Goal: Communication & Community: Answer question/provide support

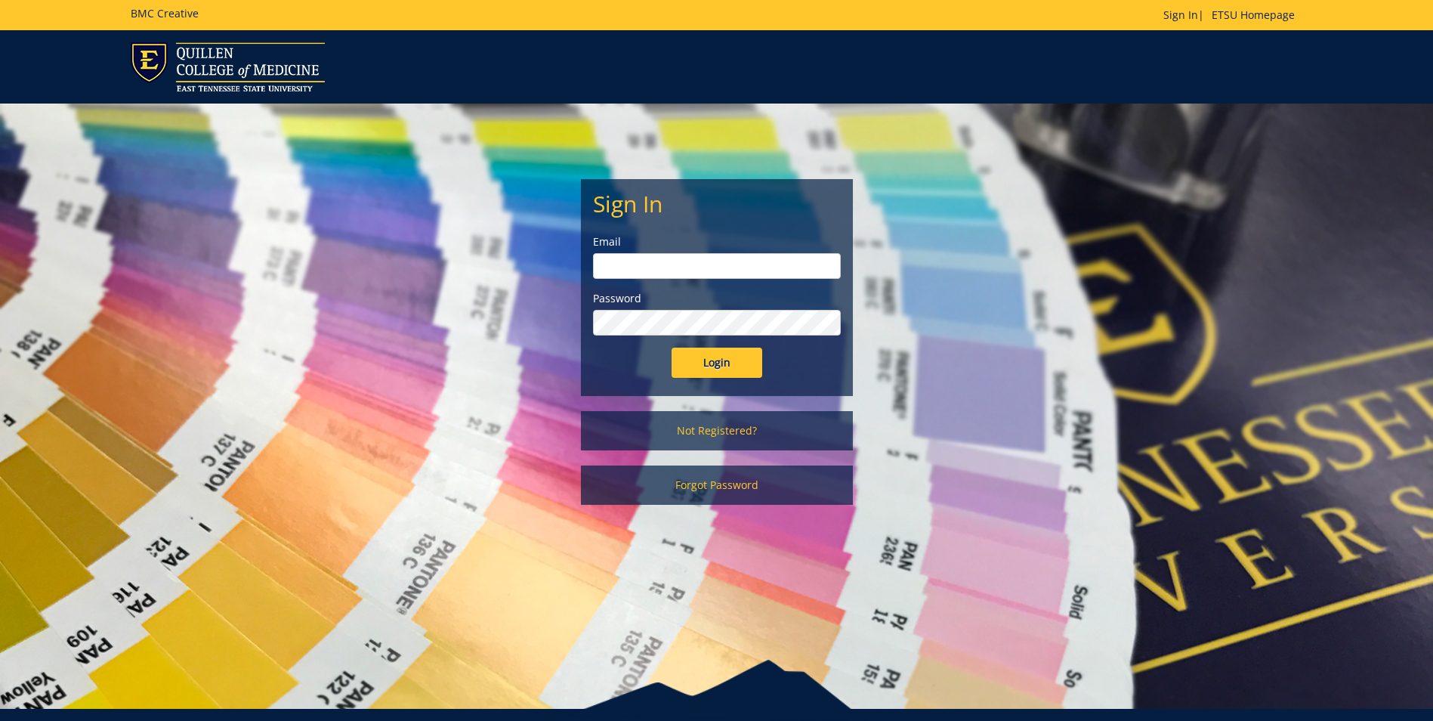
type input "[EMAIL_ADDRESS][DOMAIN_NAME]"
click at [747, 367] on input "Login" at bounding box center [717, 362] width 91 height 30
click at [687, 354] on input "Login" at bounding box center [717, 362] width 91 height 30
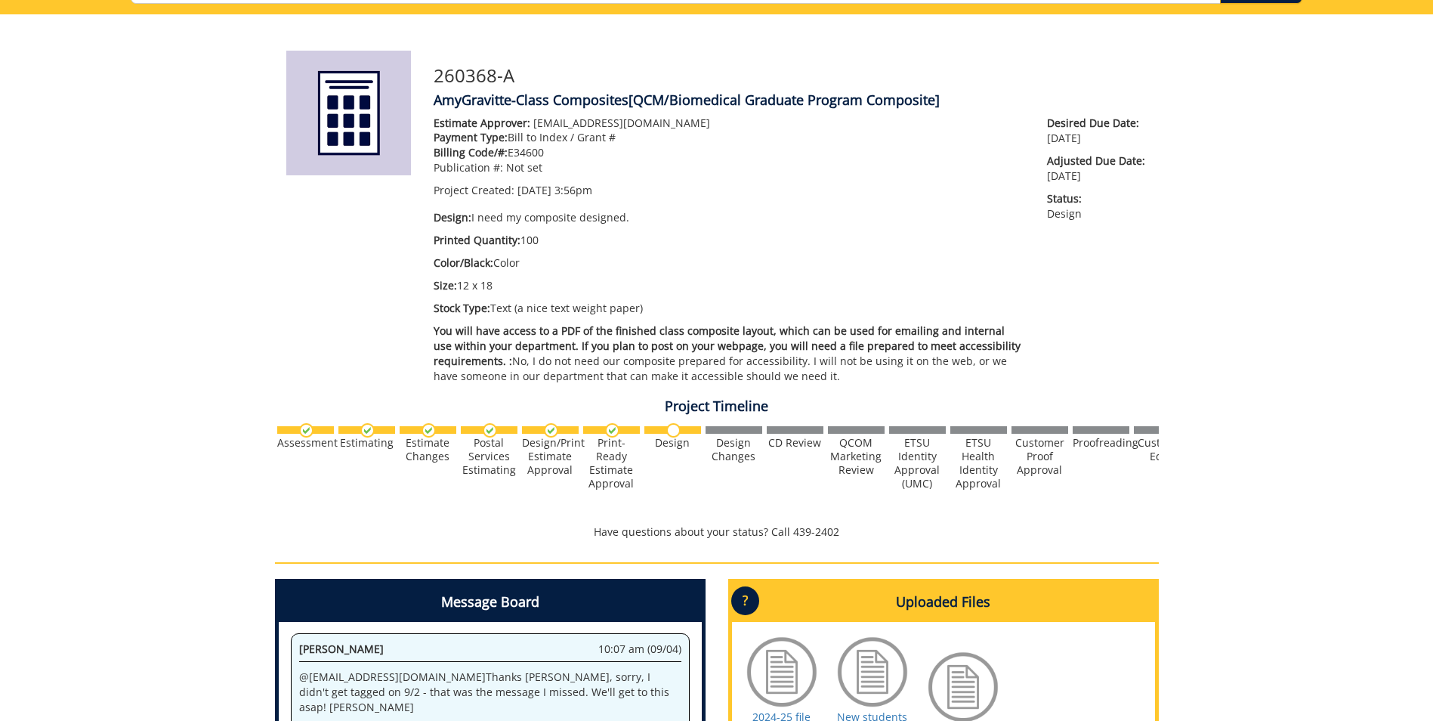
scroll to position [67, 0]
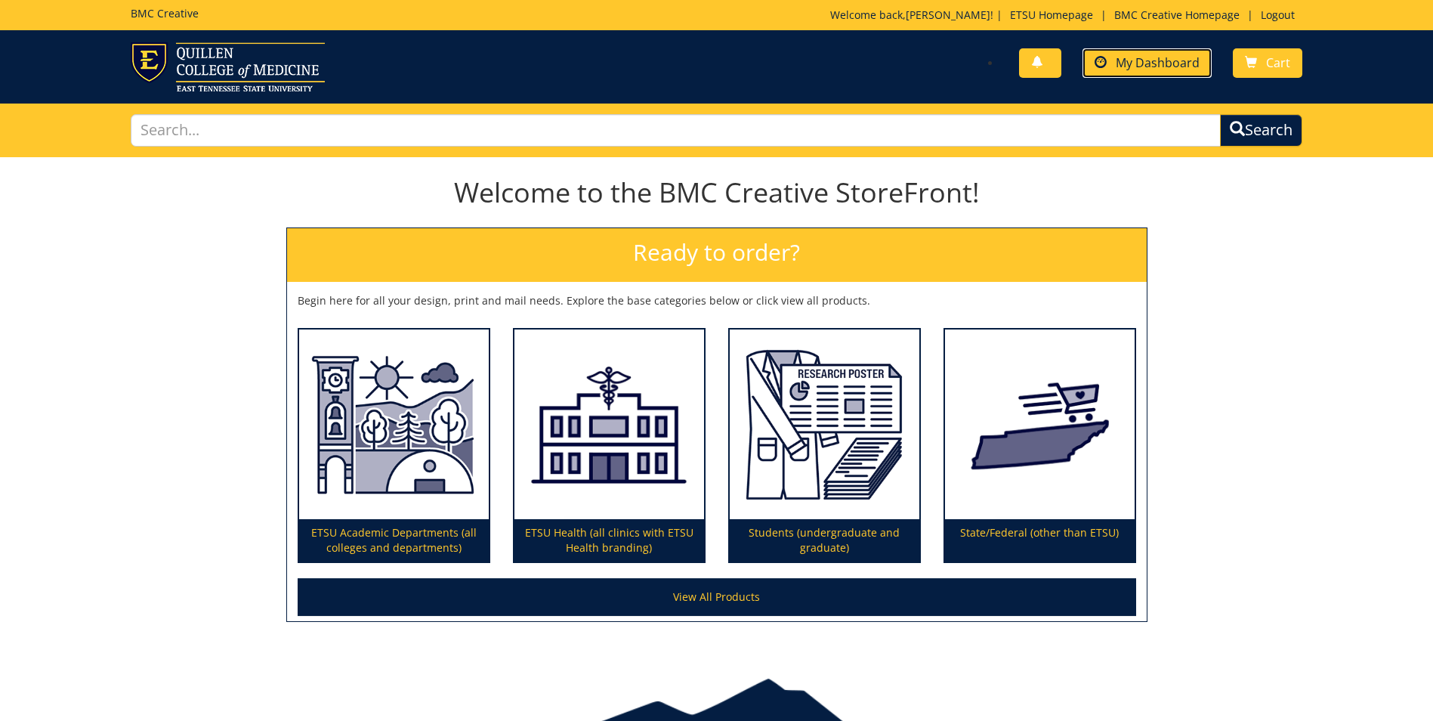
click at [1169, 66] on span "My Dashboard" at bounding box center [1158, 62] width 84 height 17
click at [1171, 61] on span "My Dashboard" at bounding box center [1158, 62] width 84 height 17
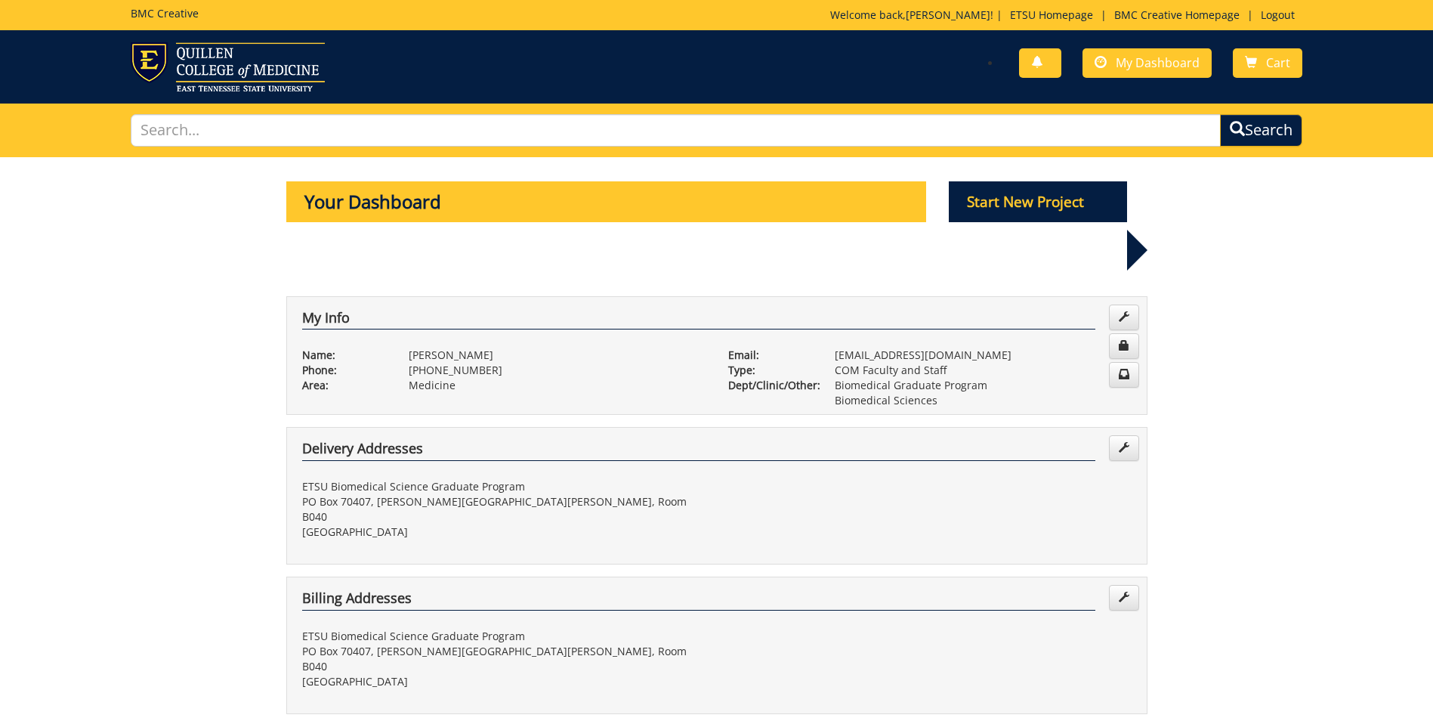
scroll to position [529, 0]
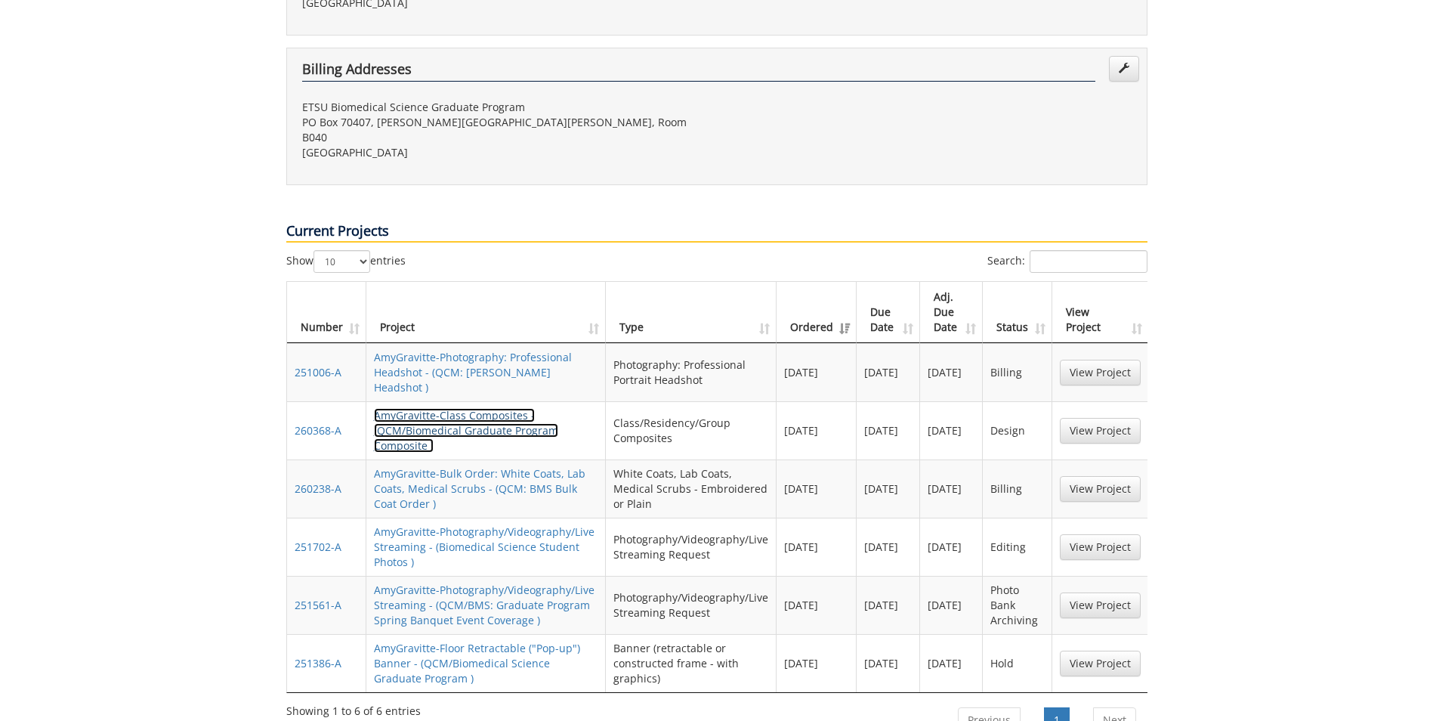
click at [410, 408] on link "AmyGravitte-Class Composites - (QCM/Biomedical Graduate Program Composite )" at bounding box center [466, 430] width 184 height 45
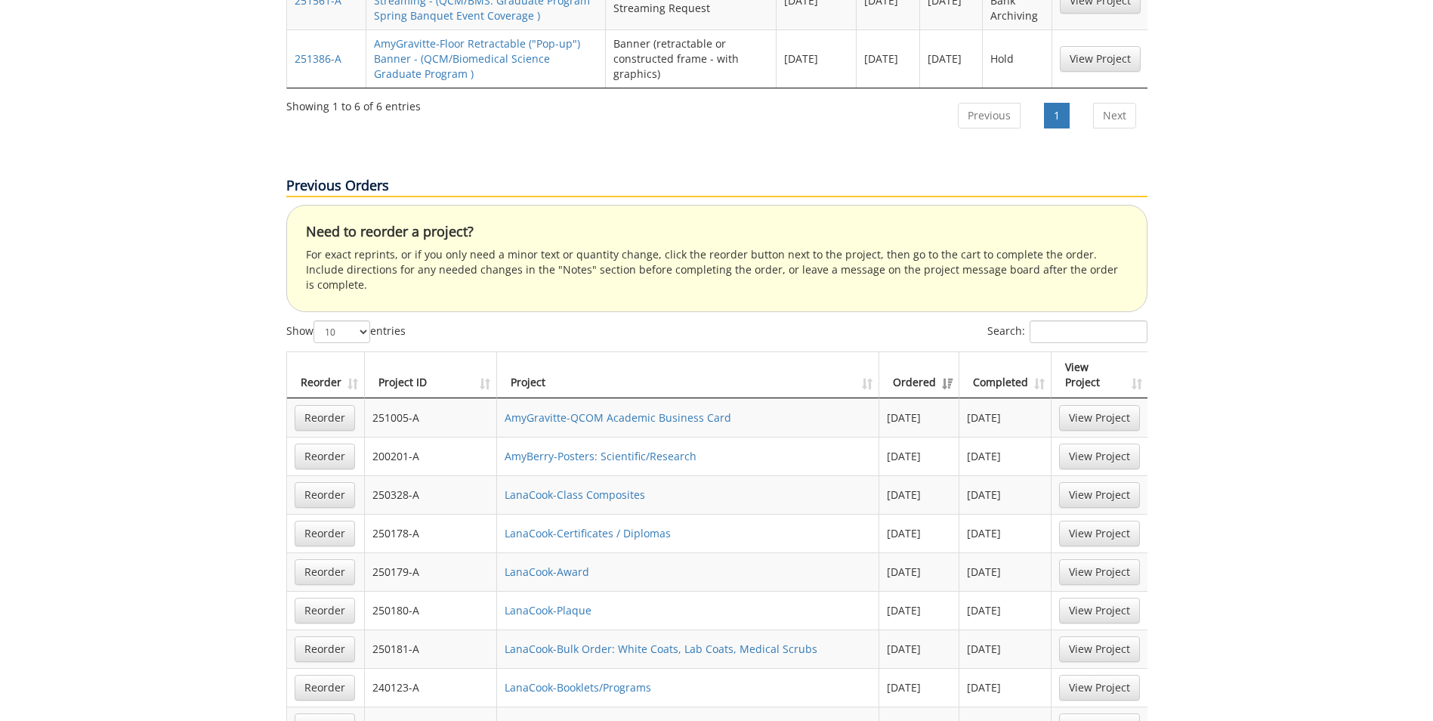
scroll to position [1209, 0]
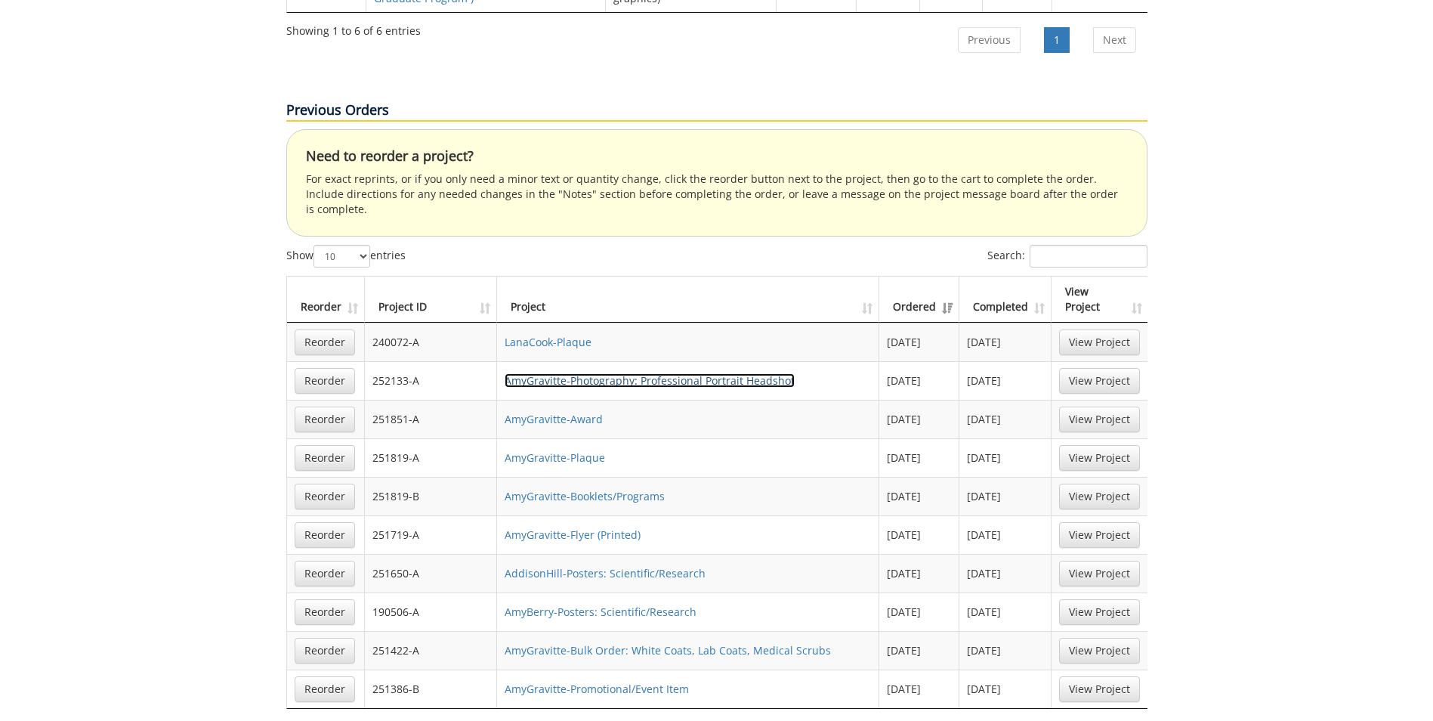
click at [611, 373] on link "AmyGravitte-Photography: Professional Portrait Headshot" at bounding box center [650, 380] width 290 height 14
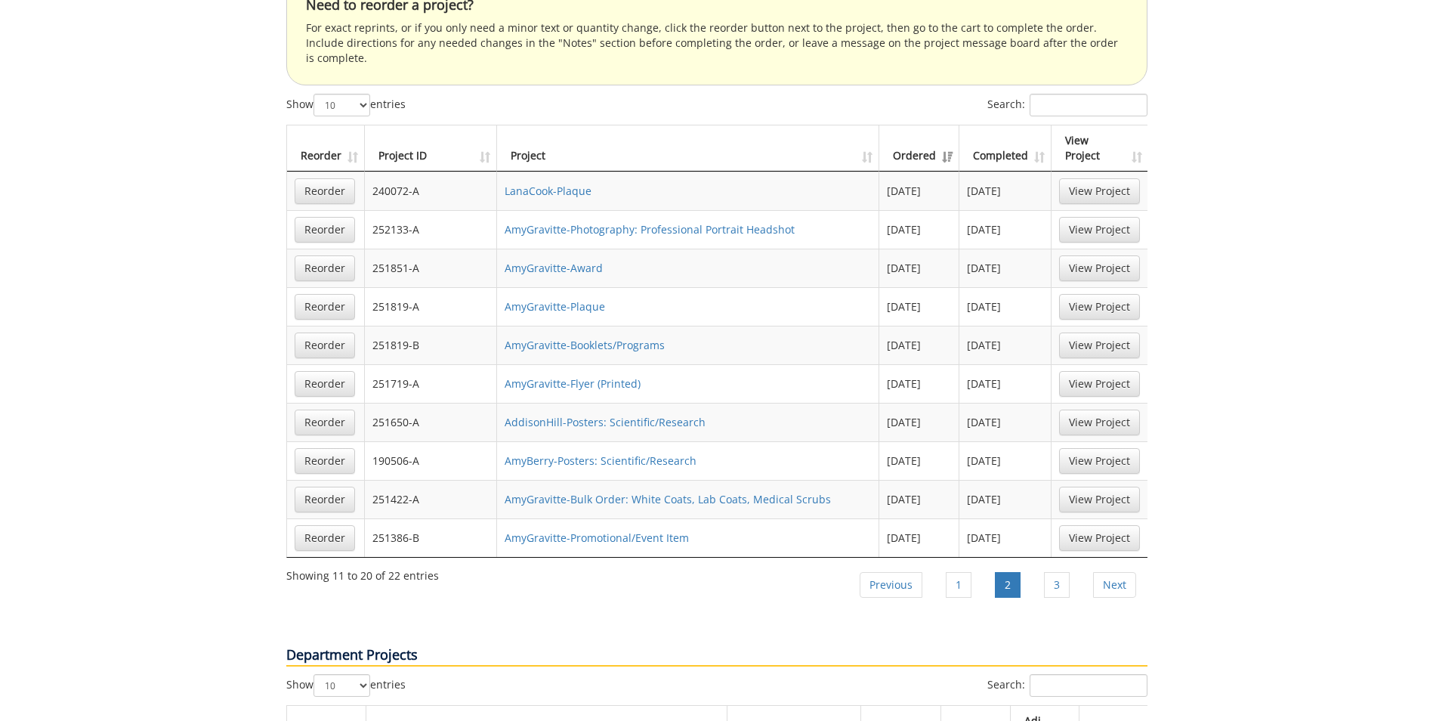
scroll to position [1284, 0]
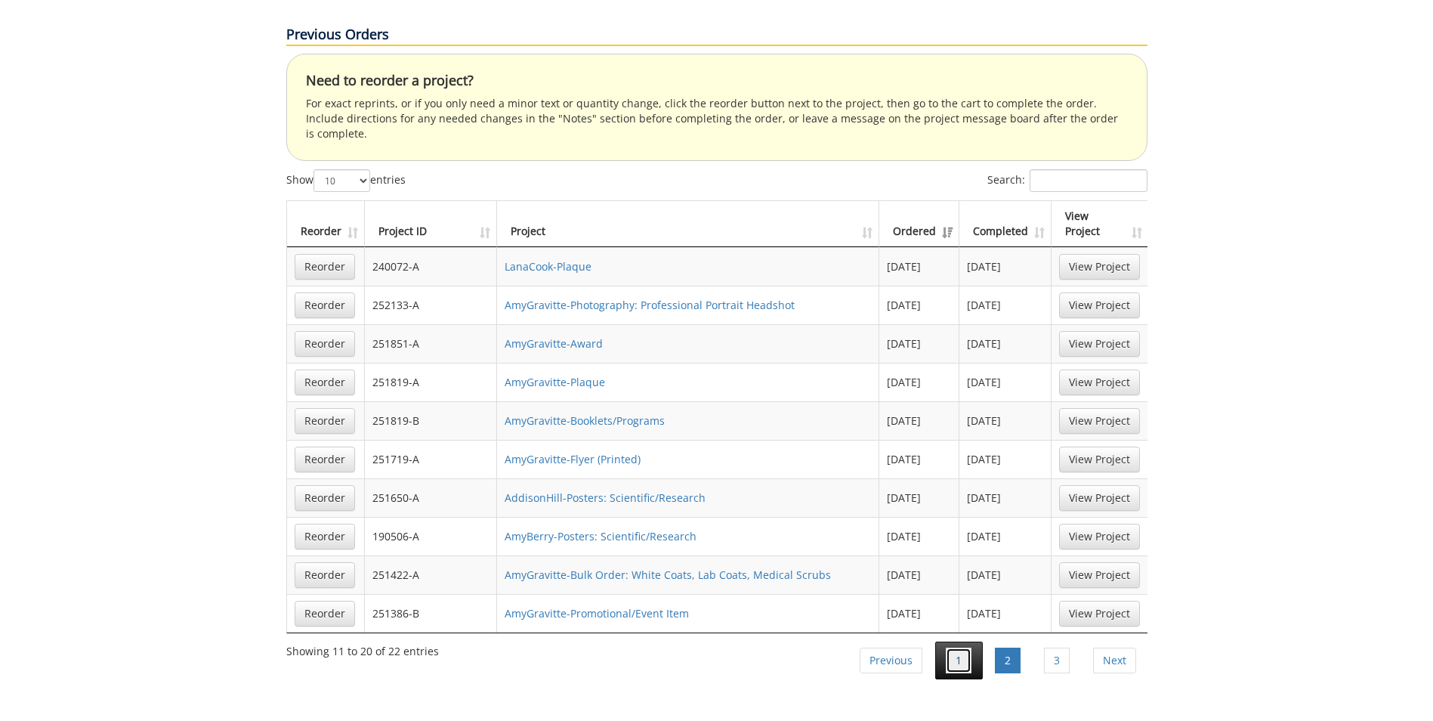
click at [963, 647] on link "1" at bounding box center [959, 660] width 26 height 26
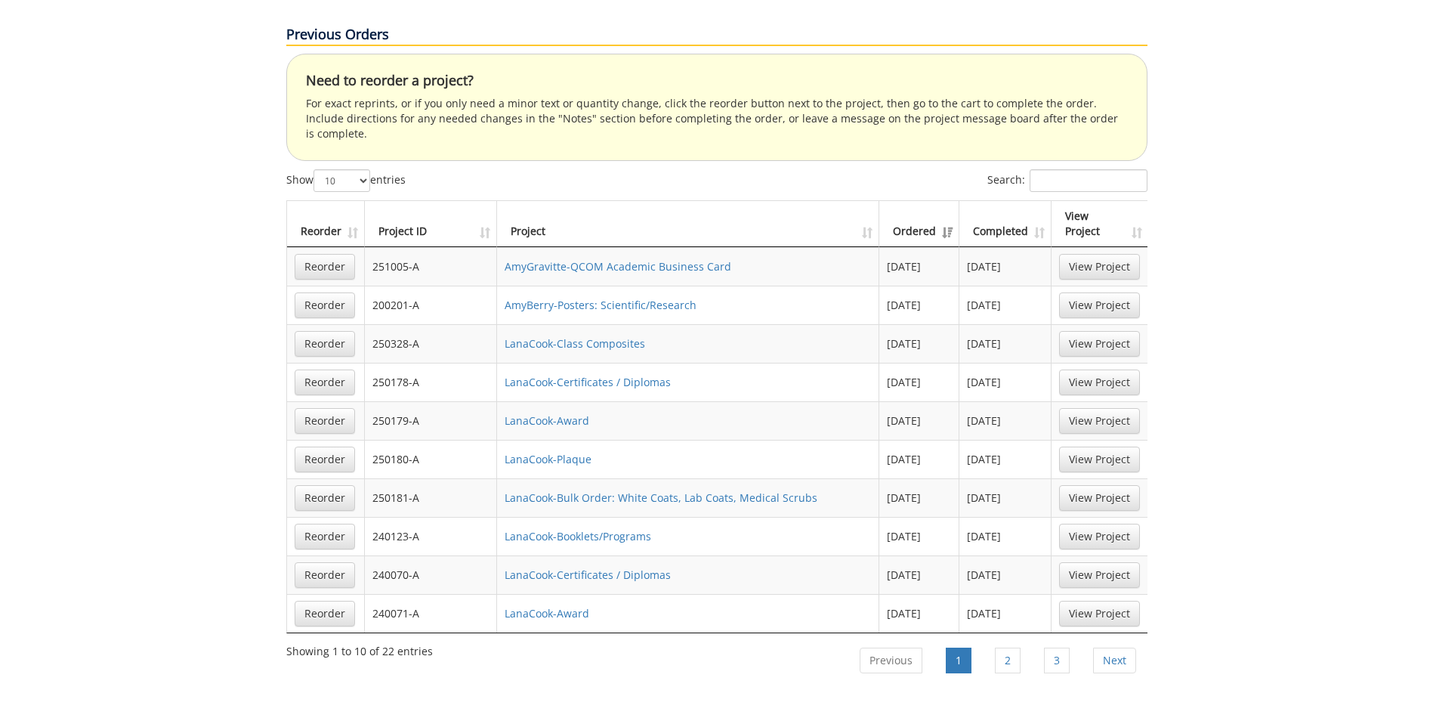
click at [963, 647] on link "1" at bounding box center [959, 660] width 26 height 26
click at [1010, 647] on link "2" at bounding box center [1008, 660] width 26 height 26
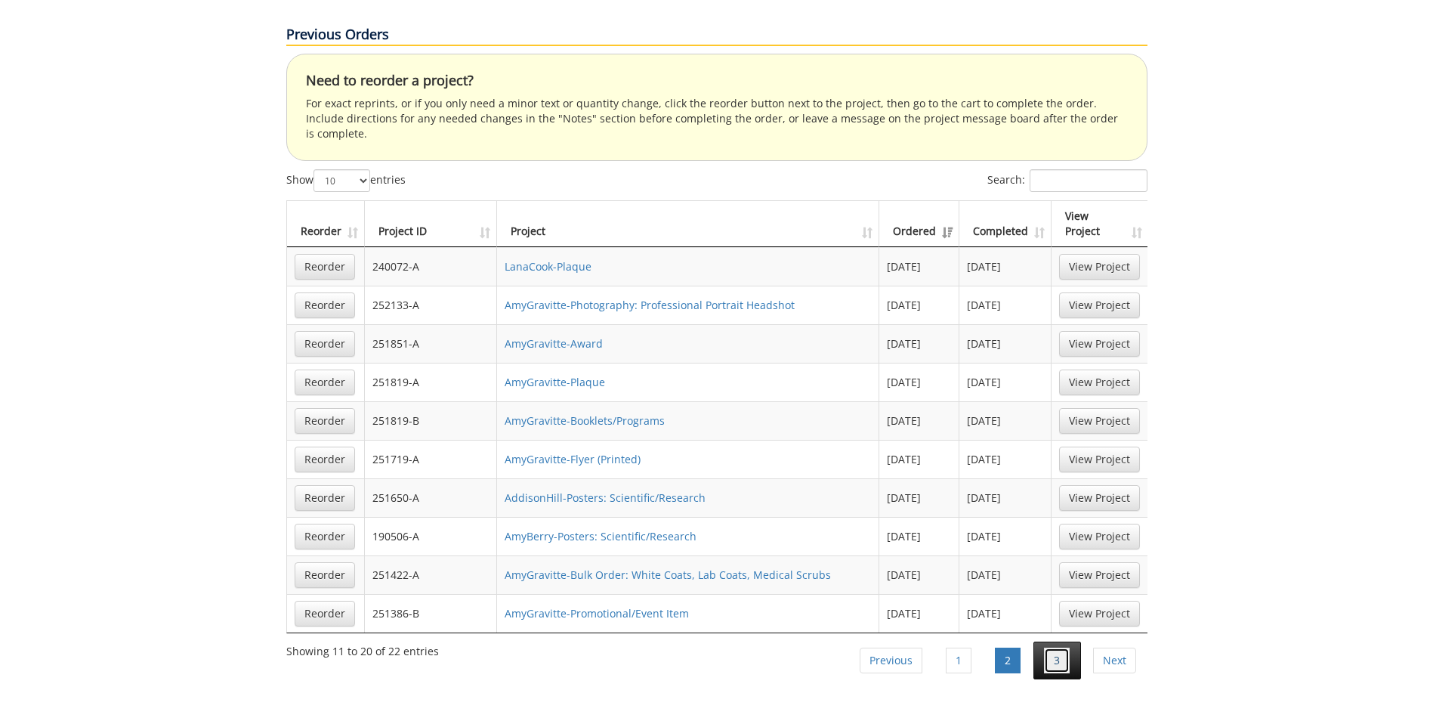
click at [1045, 647] on link "3" at bounding box center [1057, 660] width 26 height 26
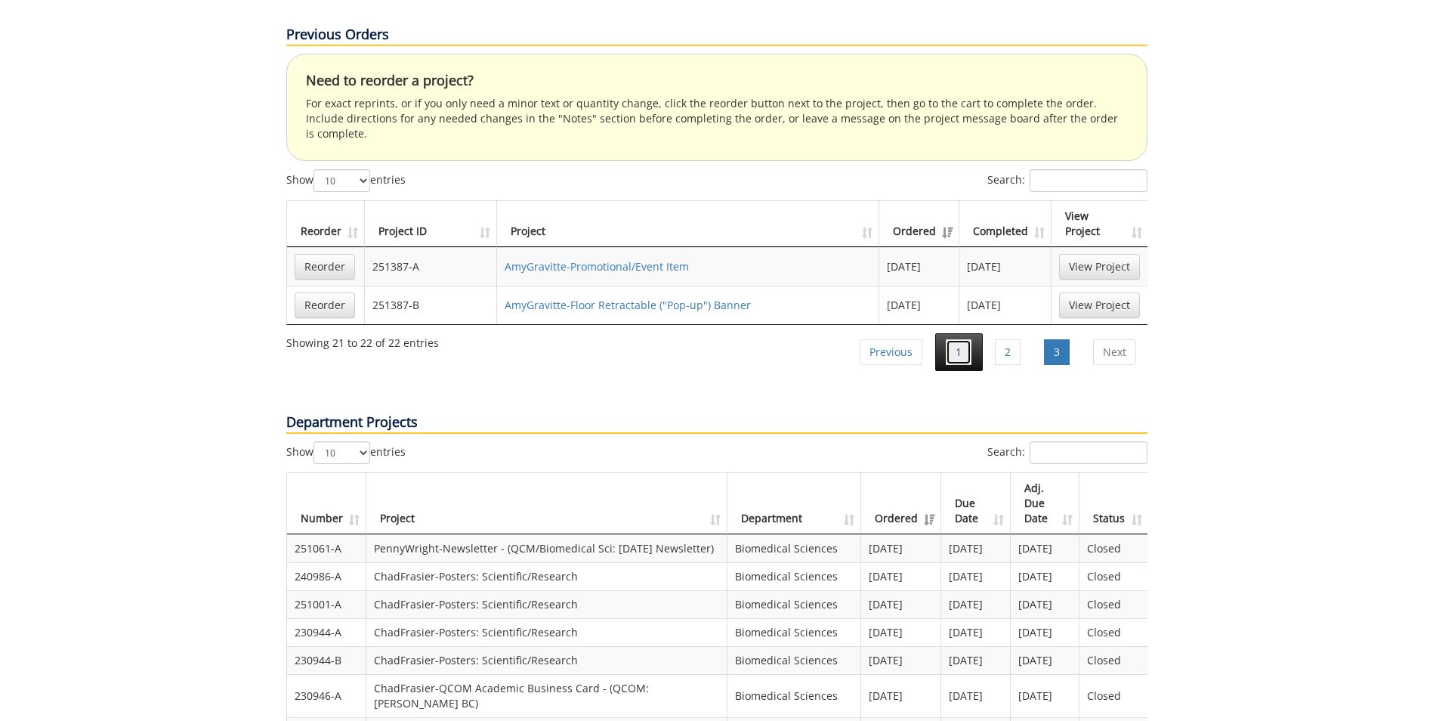
click at [946, 339] on link "1" at bounding box center [959, 352] width 26 height 26
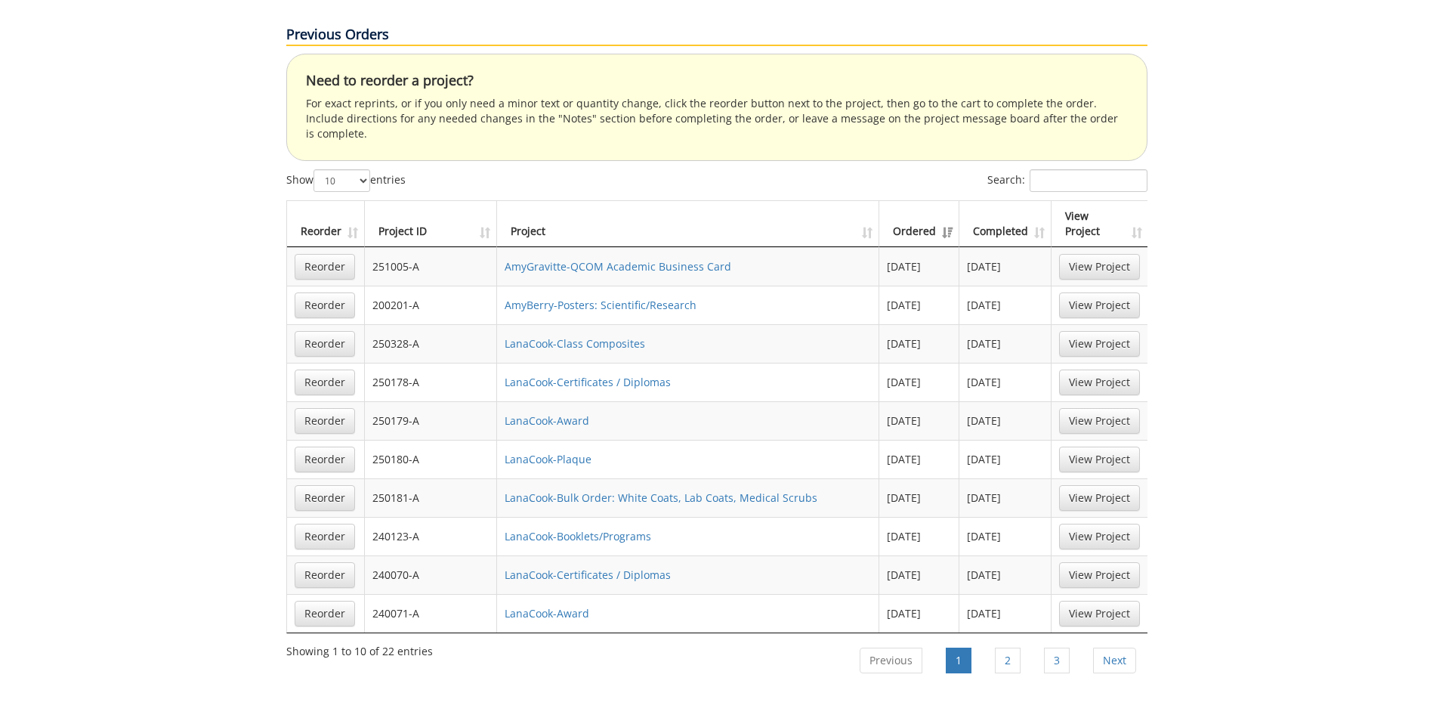
scroll to position [529, 0]
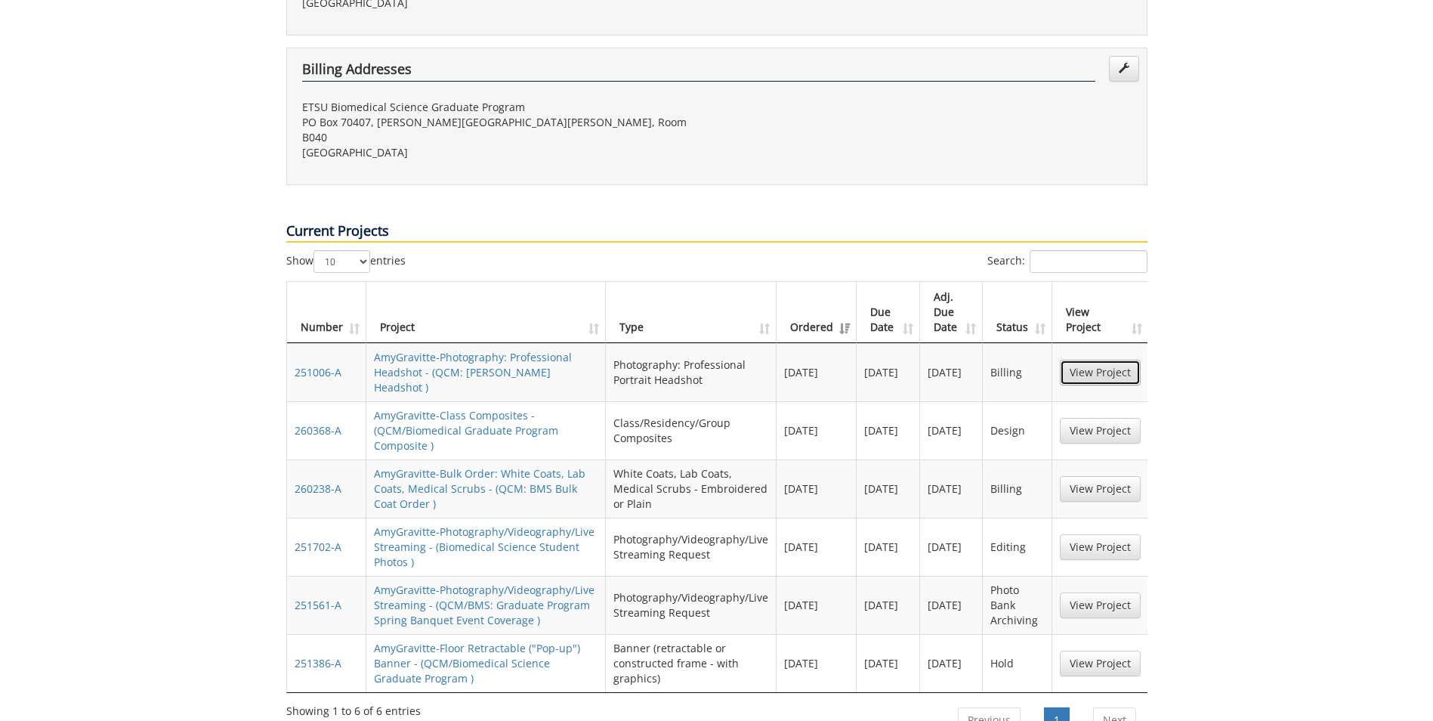
click at [1064, 360] on link "View Project" at bounding box center [1100, 373] width 81 height 26
click at [1073, 592] on link "View Project" at bounding box center [1100, 605] width 81 height 26
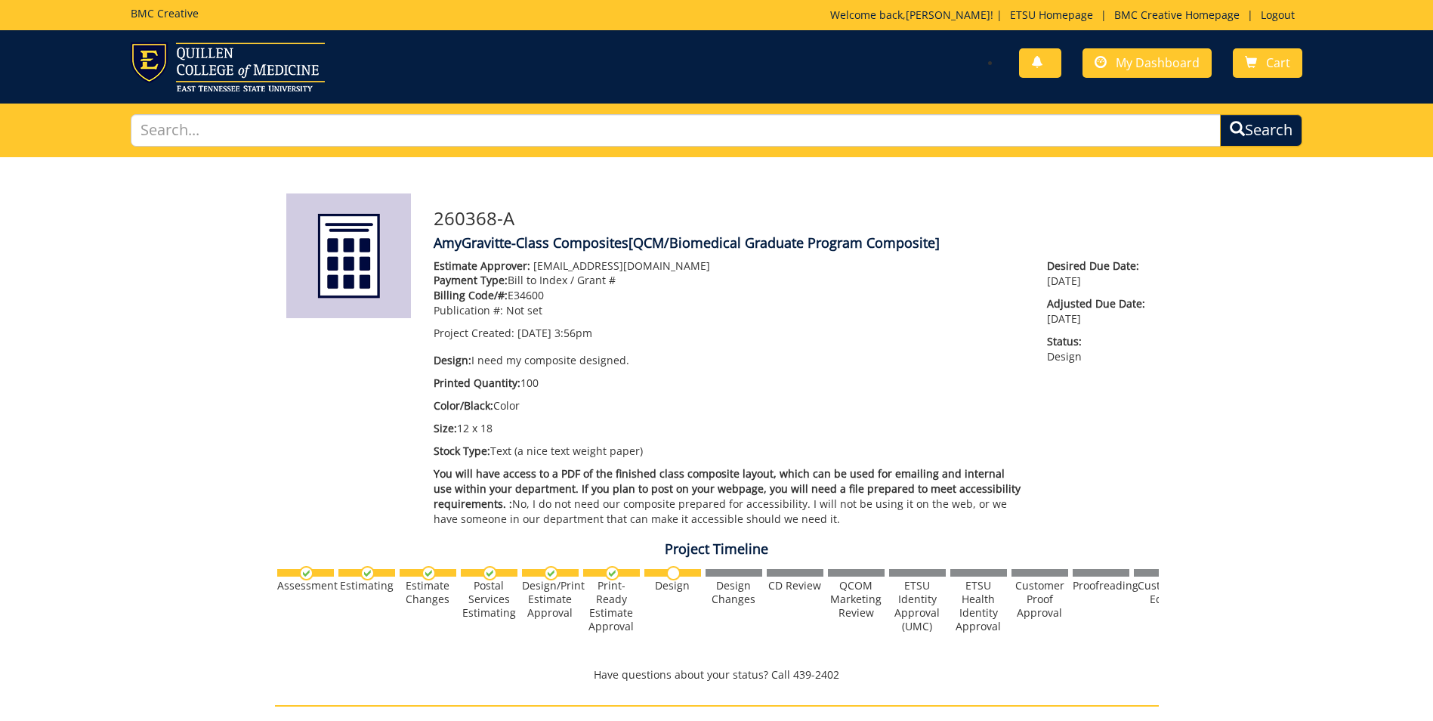
scroll to position [520, 0]
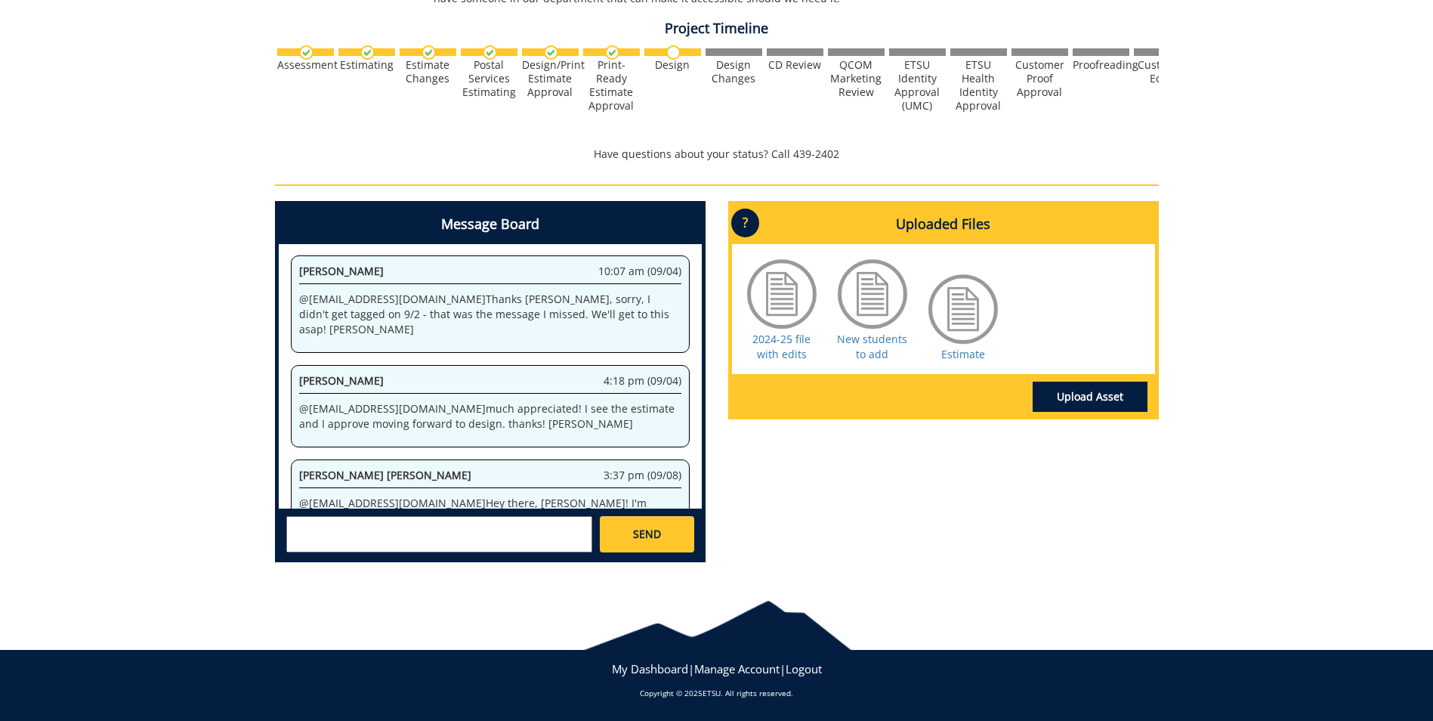
click at [397, 542] on textarea at bounding box center [439, 534] width 306 height 36
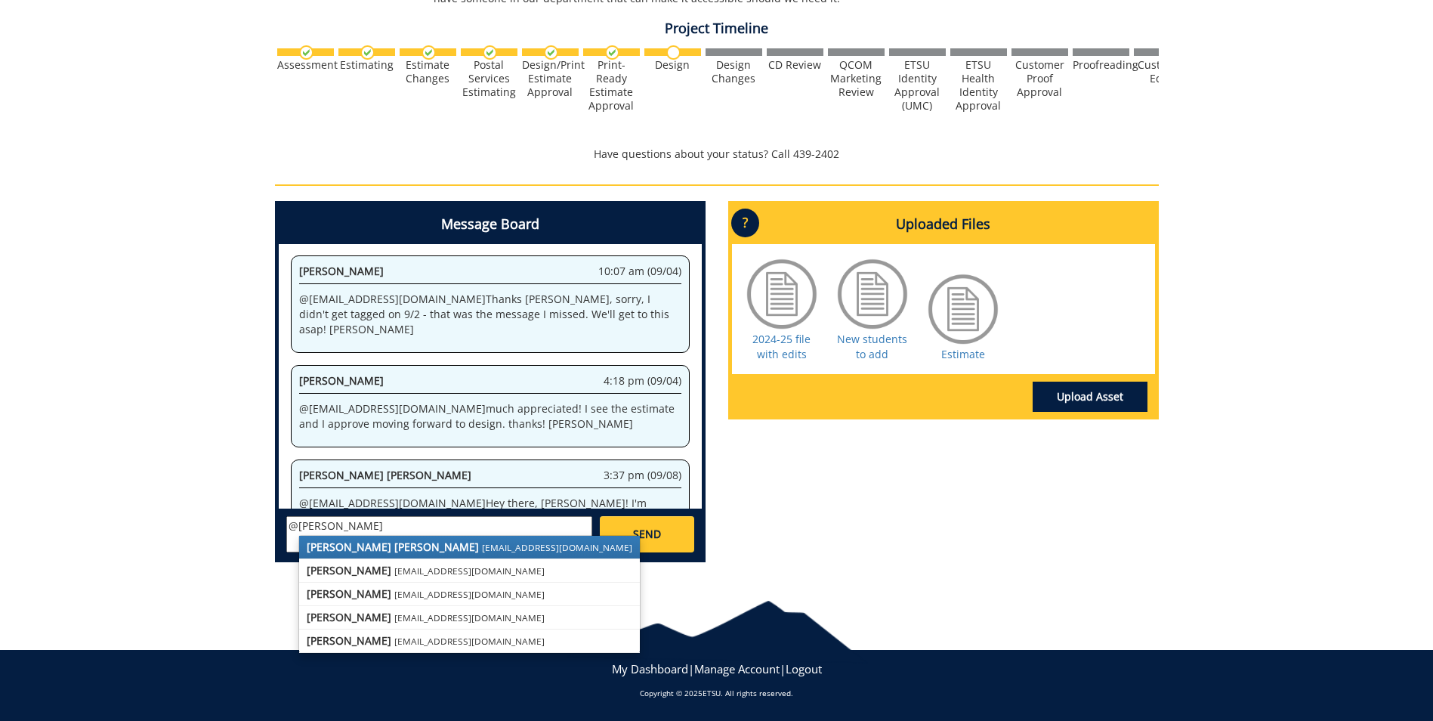
click at [384, 550] on strong "Taylor C. Campbell" at bounding box center [393, 546] width 172 height 14
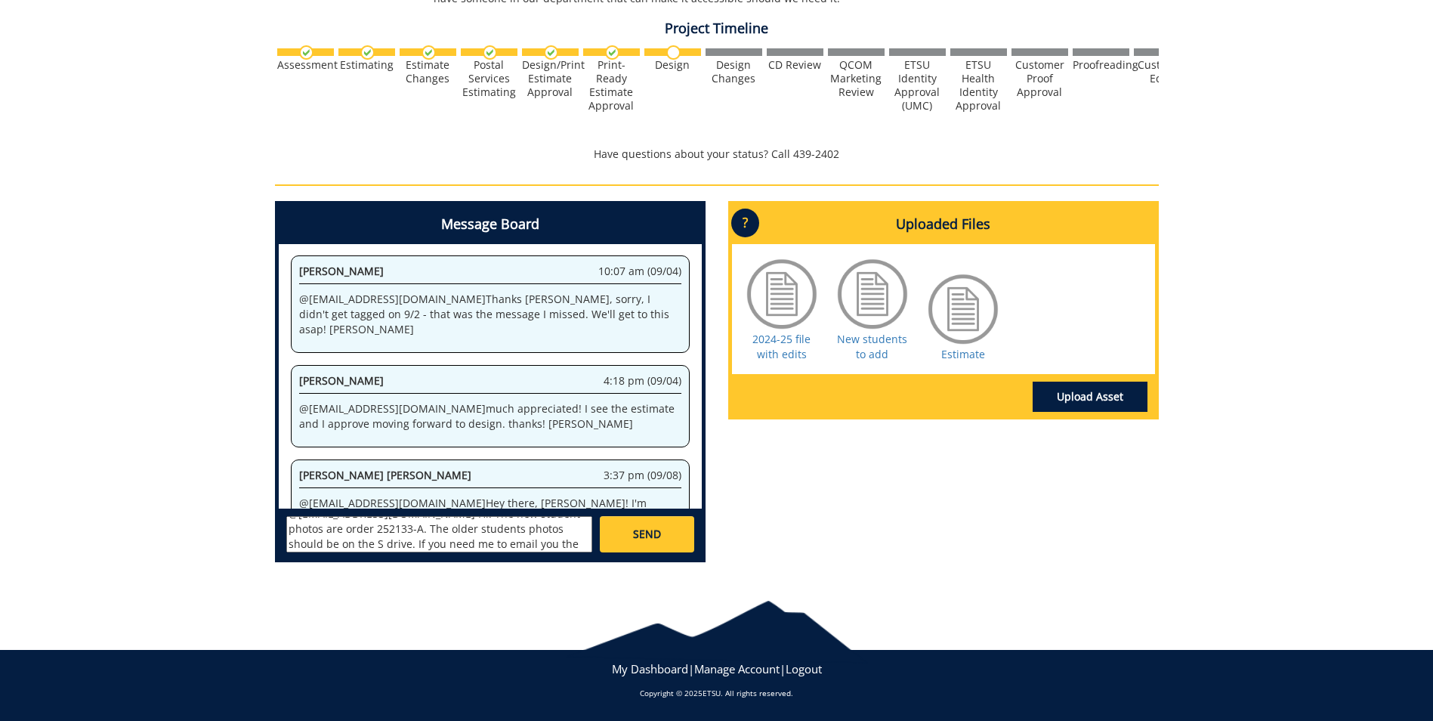
scroll to position [27, 0]
drag, startPoint x: 342, startPoint y: 531, endPoint x: 360, endPoint y: 531, distance: 18.1
click at [343, 531] on textarea "@campbelltc@etsu.edu Hi! The new student photos are order 252133-A. The older s…" at bounding box center [439, 534] width 306 height 36
type textarea "@campbelltc@etsu.edu Hi! The new student photos are order 252133-A. The older s…"
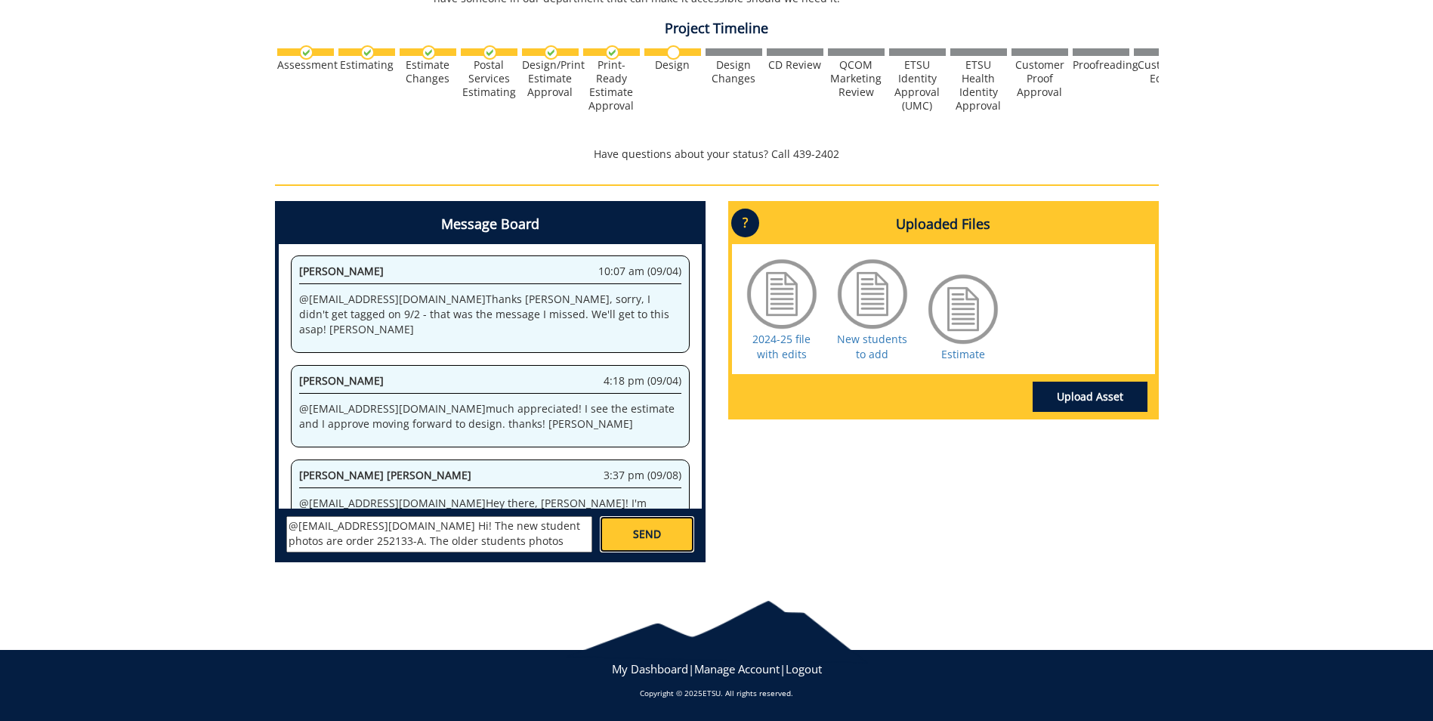
click at [621, 521] on link "SEND" at bounding box center [647, 534] width 94 height 36
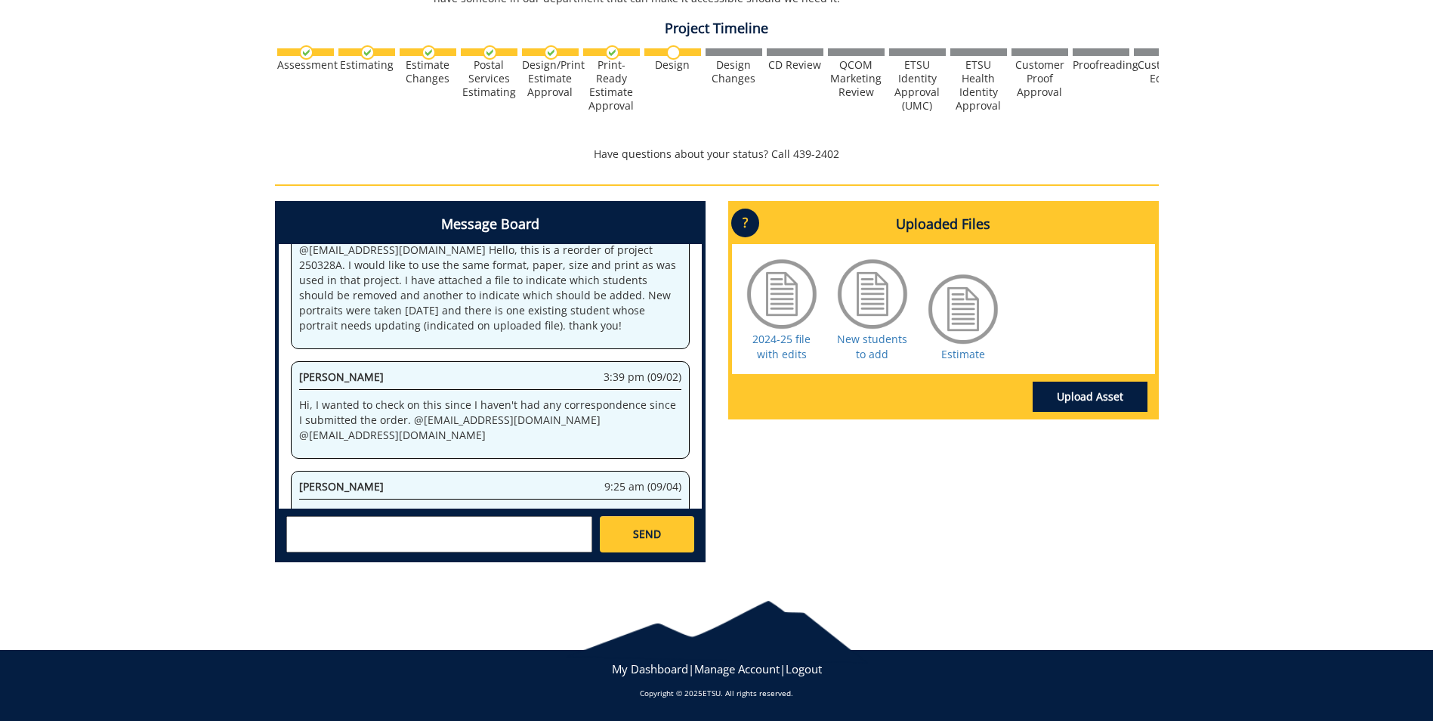
scroll to position [13348, 0]
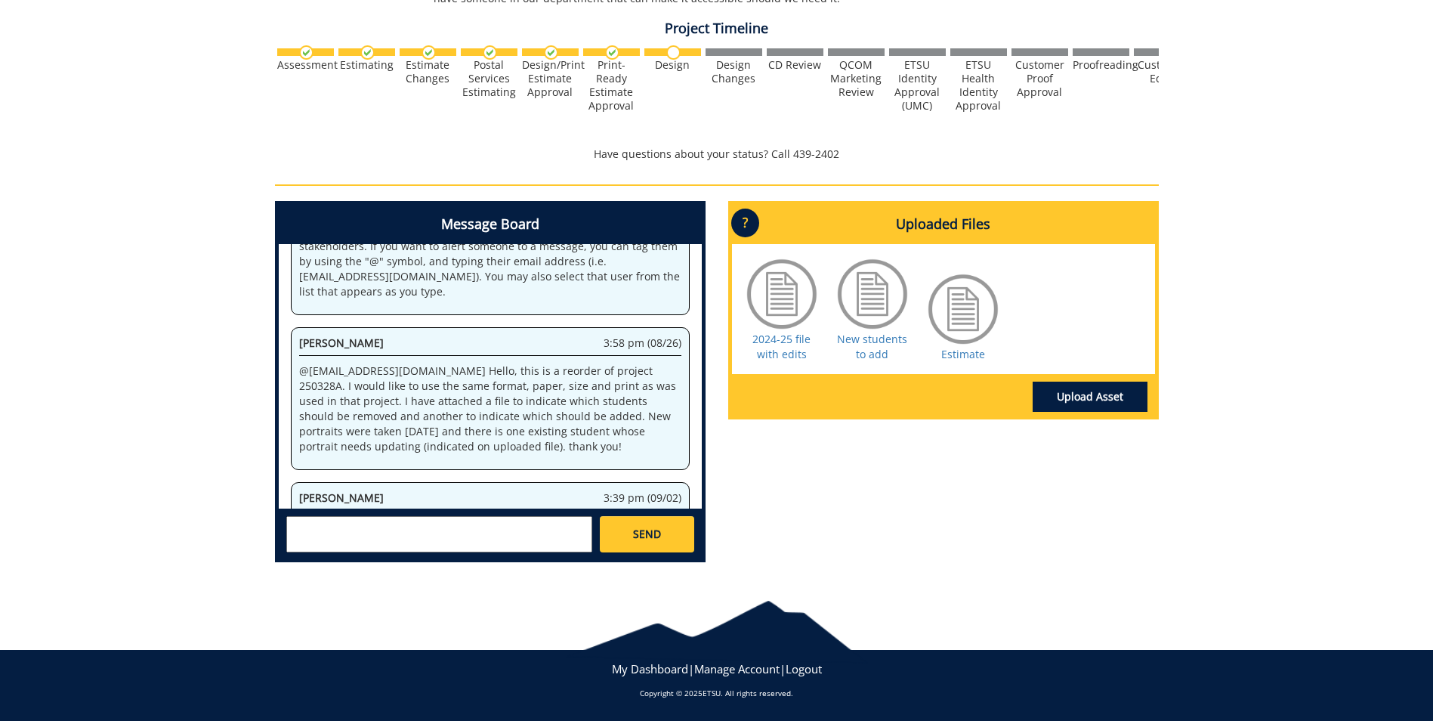
paste textarea "https://etsu365-my.sharepoint.com/:f:/g/personal/gougeja_etsu_edu/EmCx6OGYSkFKv…"
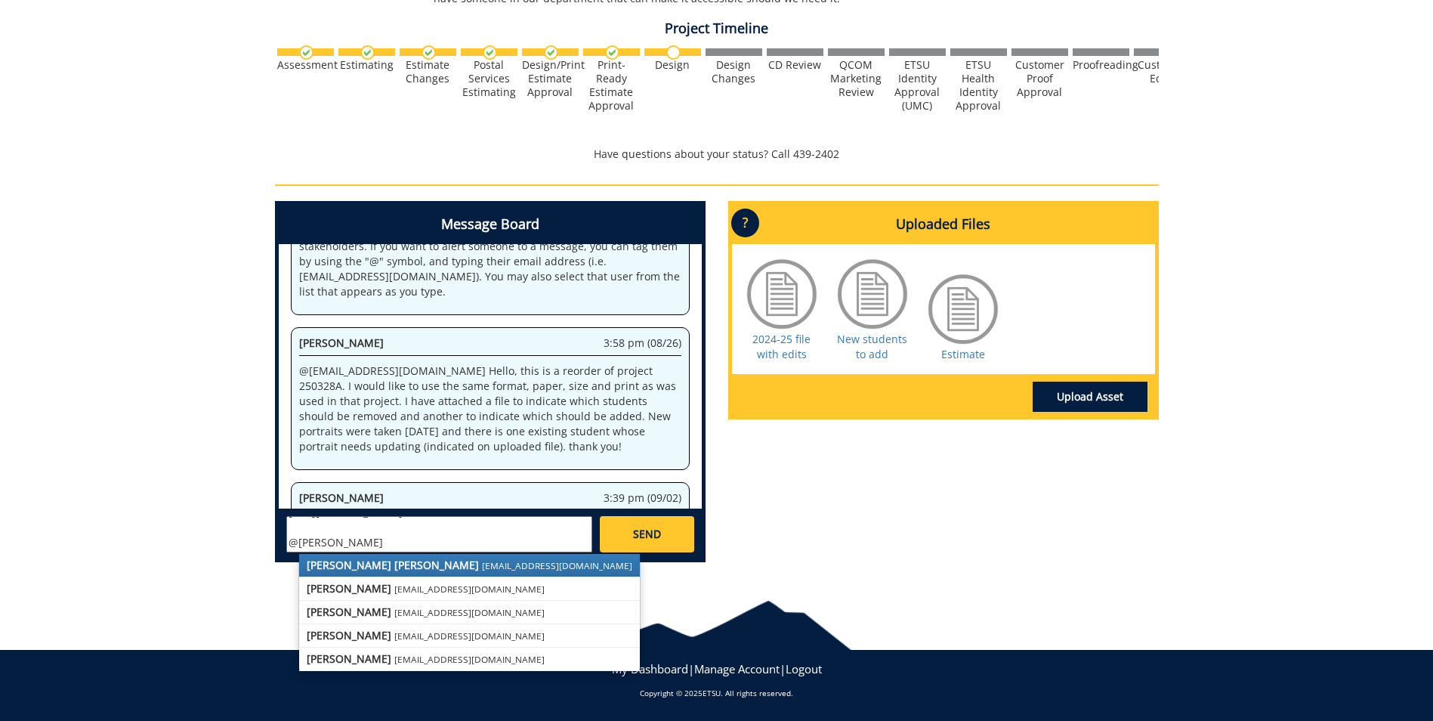
click at [482, 569] on small "campbelltc@etsu.edu" at bounding box center [557, 565] width 150 height 12
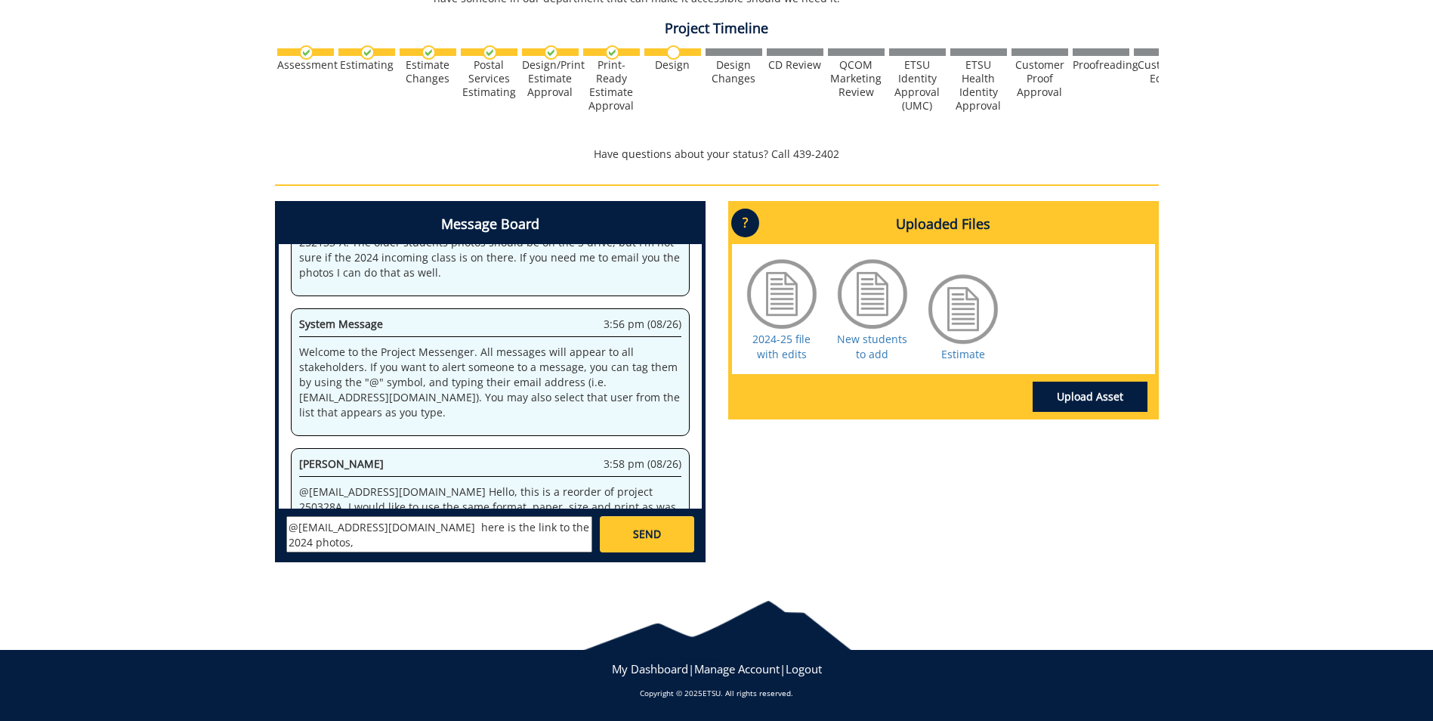
scroll to position [88, 0]
type textarea "https://etsu365-my.sharepoint.com/:f:/g/personal/gougeja_etsu_edu/EmCx6OGYSkFKv…"
click at [653, 518] on link "SEND" at bounding box center [647, 534] width 94 height 36
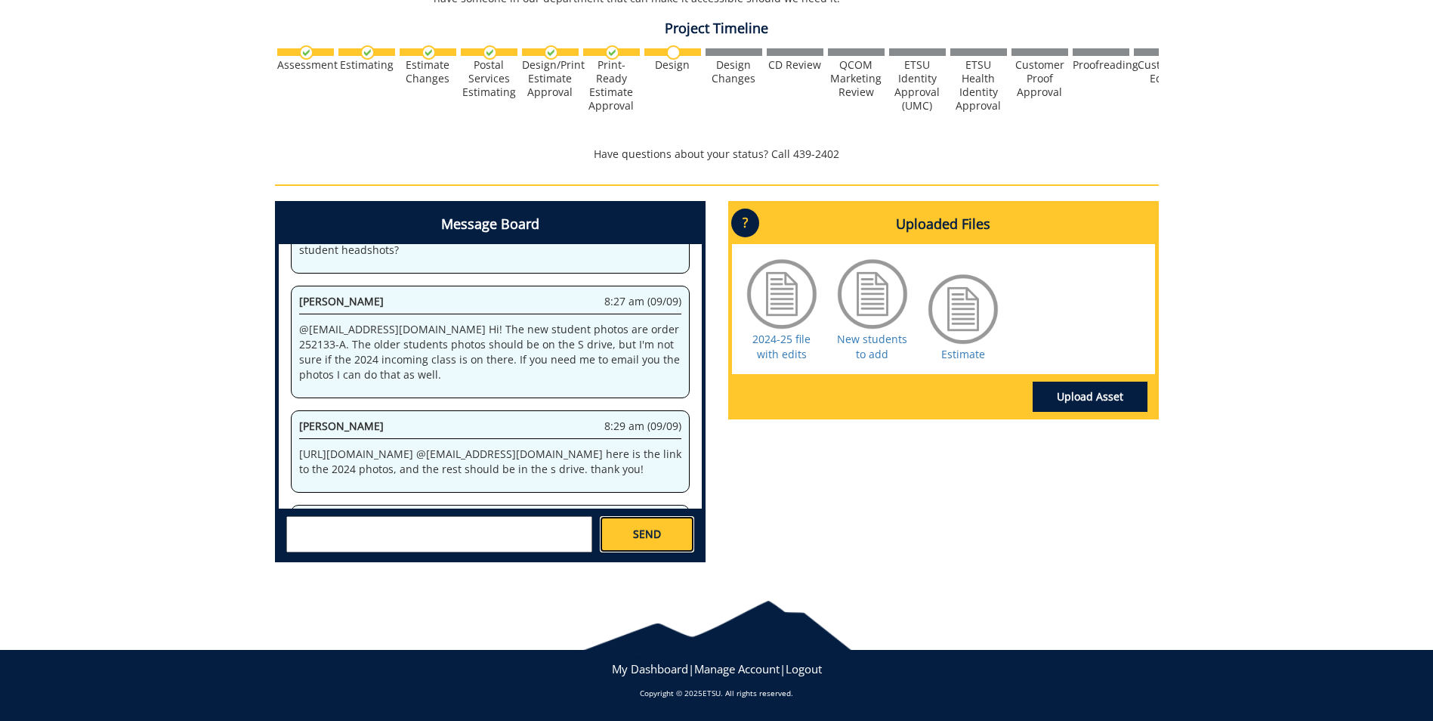
scroll to position [19055, 0]
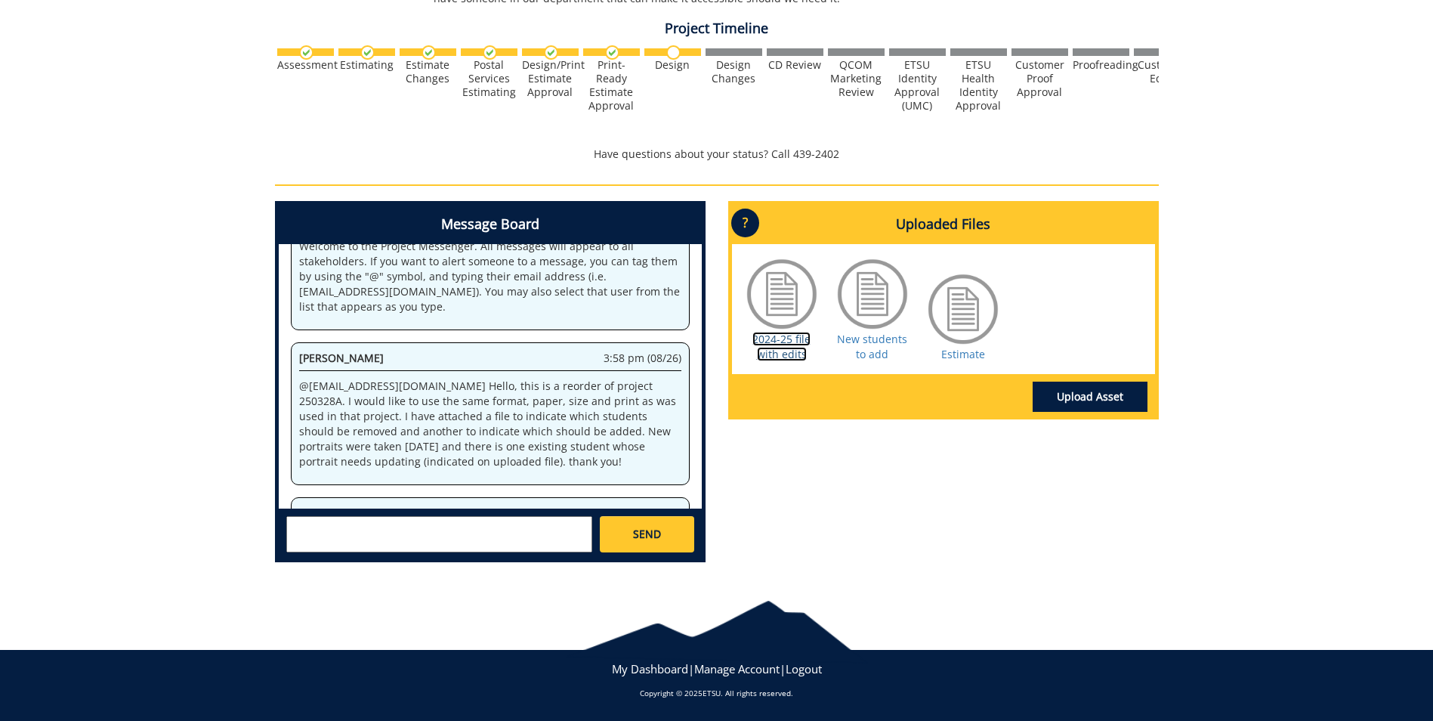
click at [775, 352] on link "2024-25 file with edits" at bounding box center [781, 346] width 58 height 29
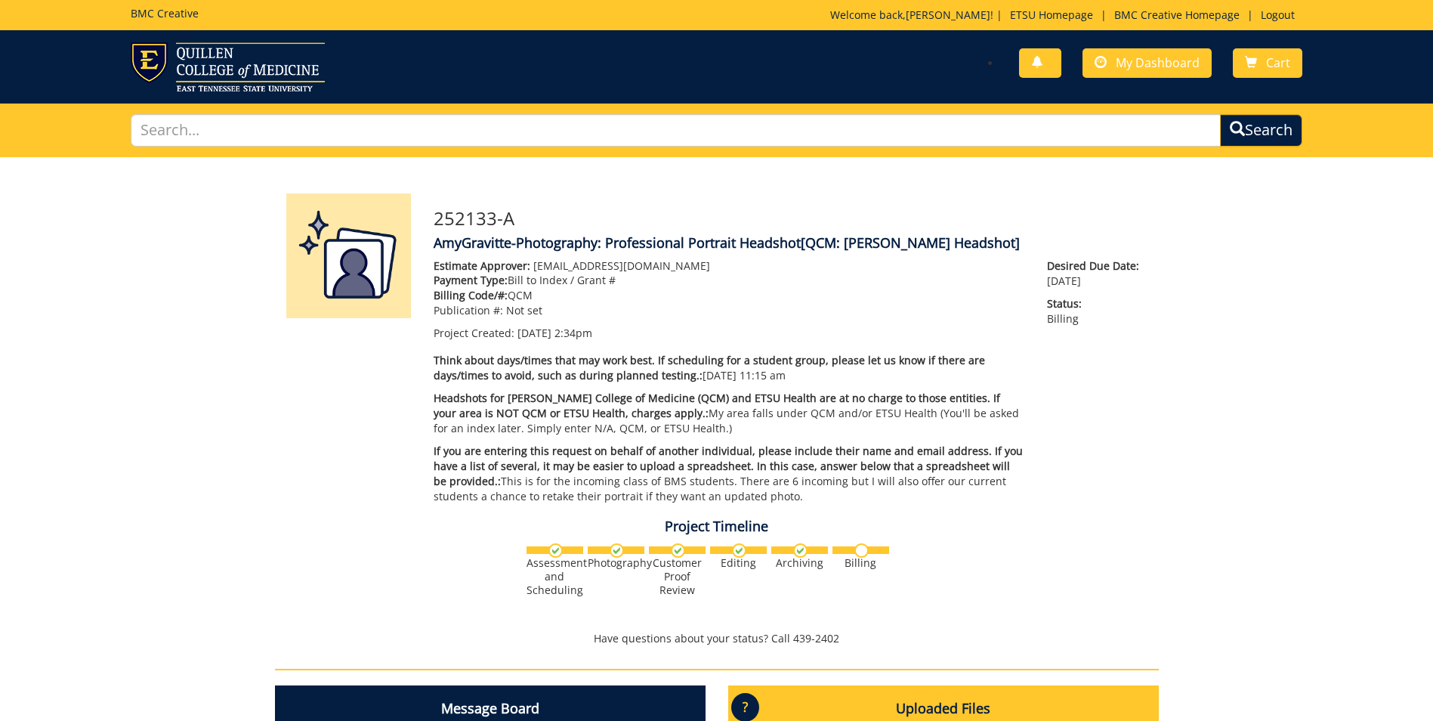
scroll to position [484, 0]
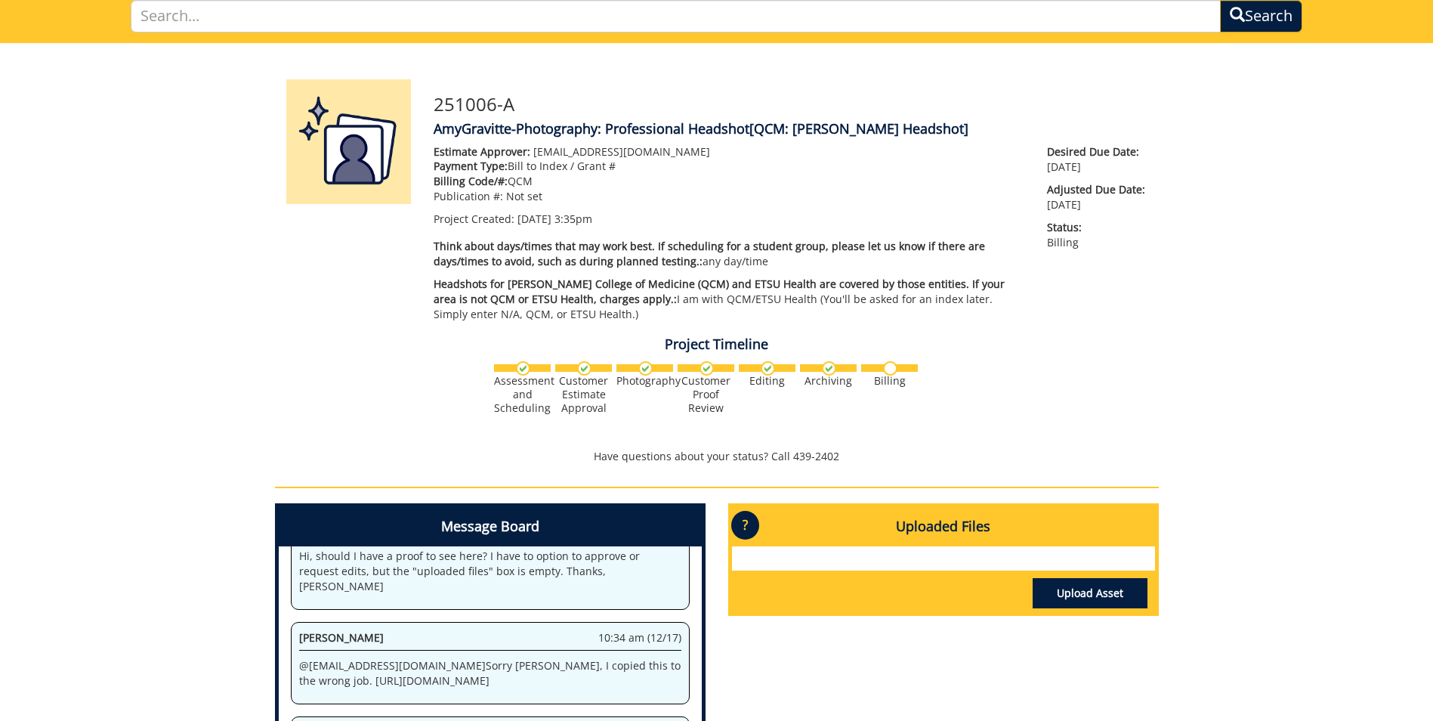
scroll to position [416, 0]
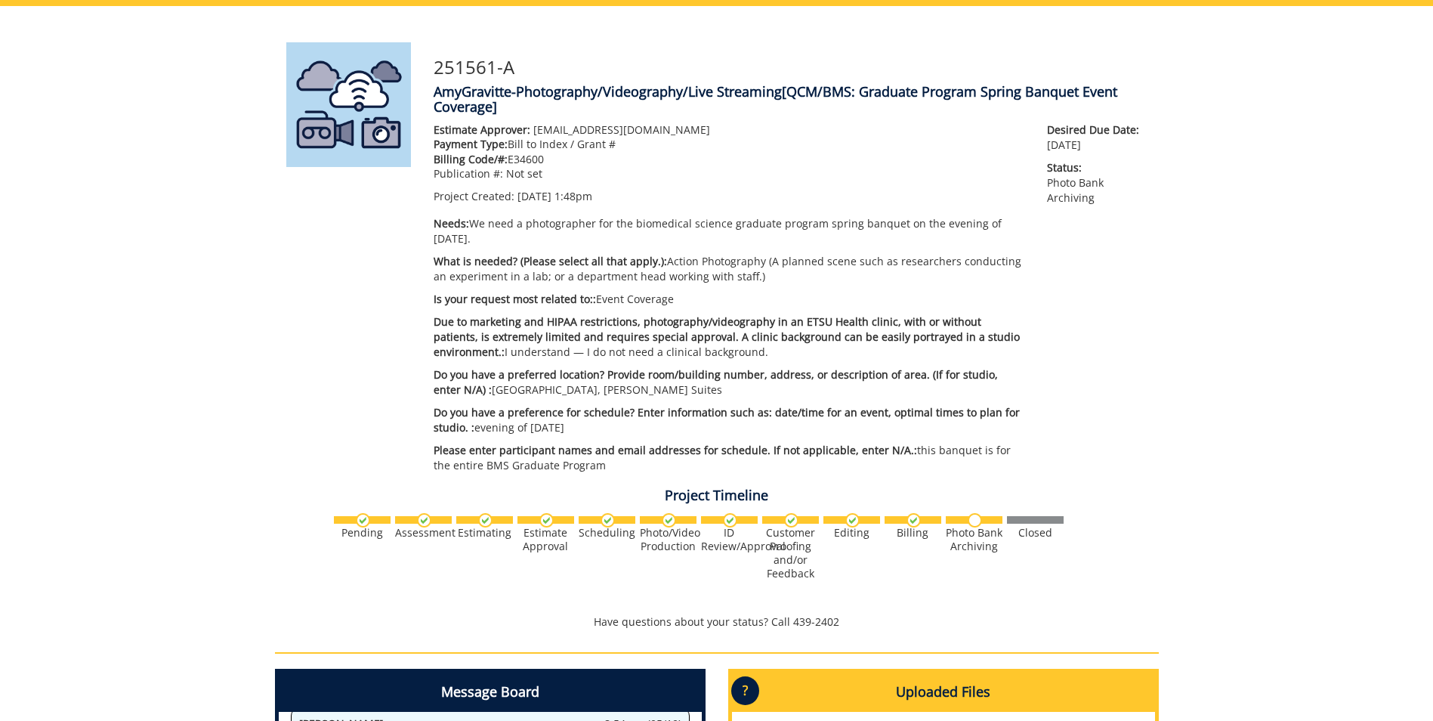
scroll to position [604, 0]
